Goal: Find specific page/section: Find specific page/section

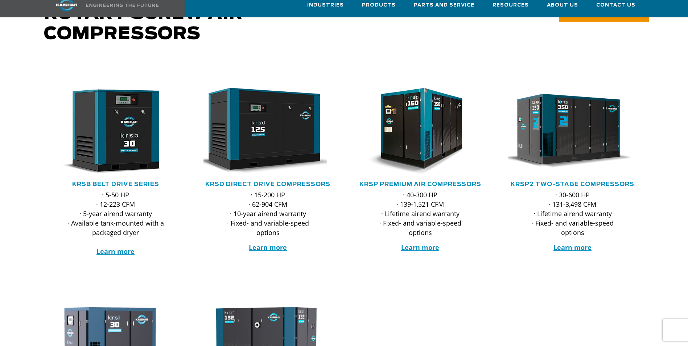
scroll to position [109, 0]
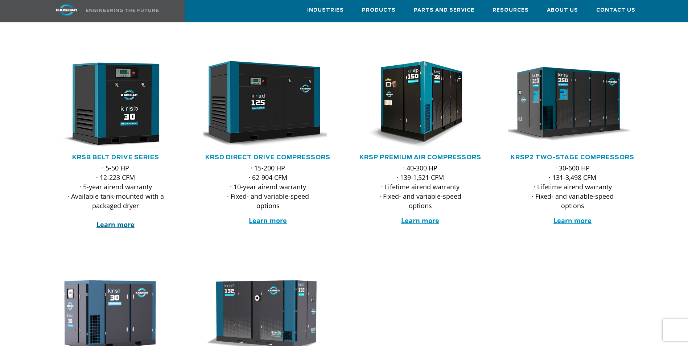
click at [122, 220] on strong "Learn more" at bounding box center [115, 224] width 38 height 9
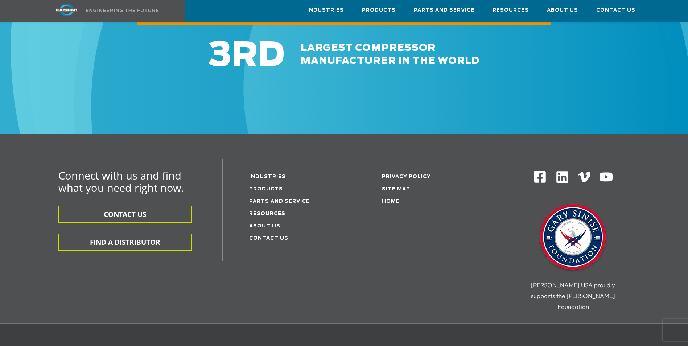
scroll to position [2175, 0]
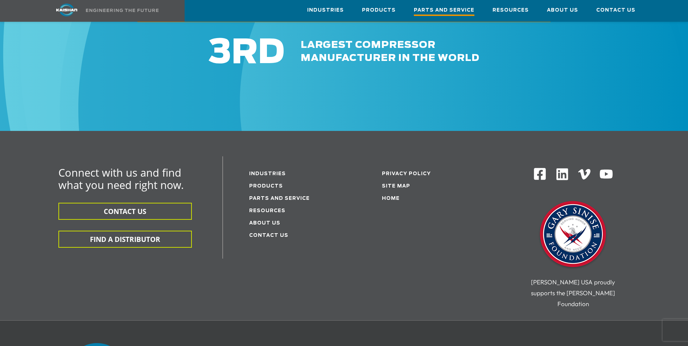
click at [452, 12] on span "Parts and Service" at bounding box center [444, 11] width 61 height 10
